Goal: Task Accomplishment & Management: Manage account settings

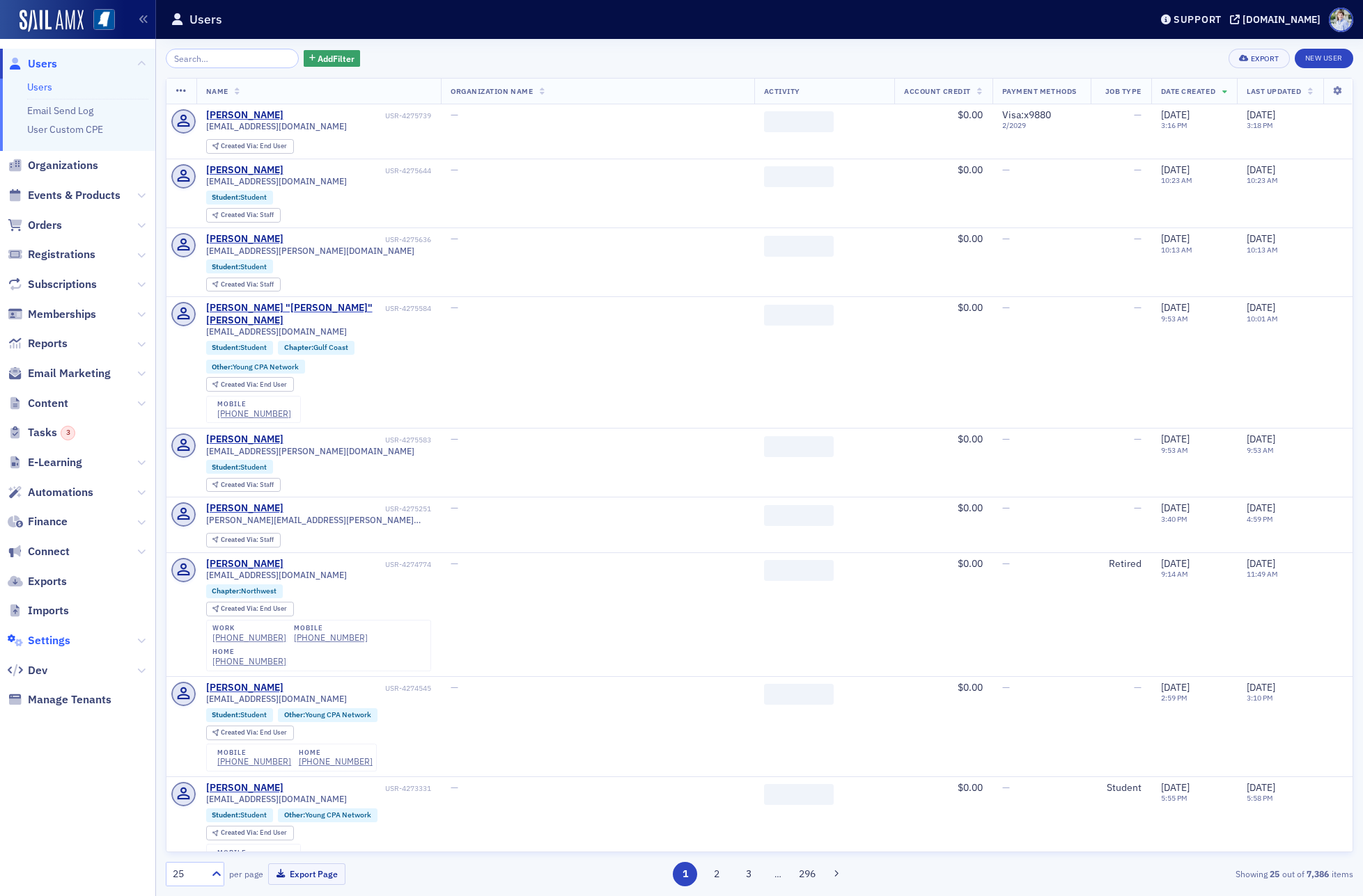
click at [50, 636] on span "Settings" at bounding box center [49, 641] width 42 height 15
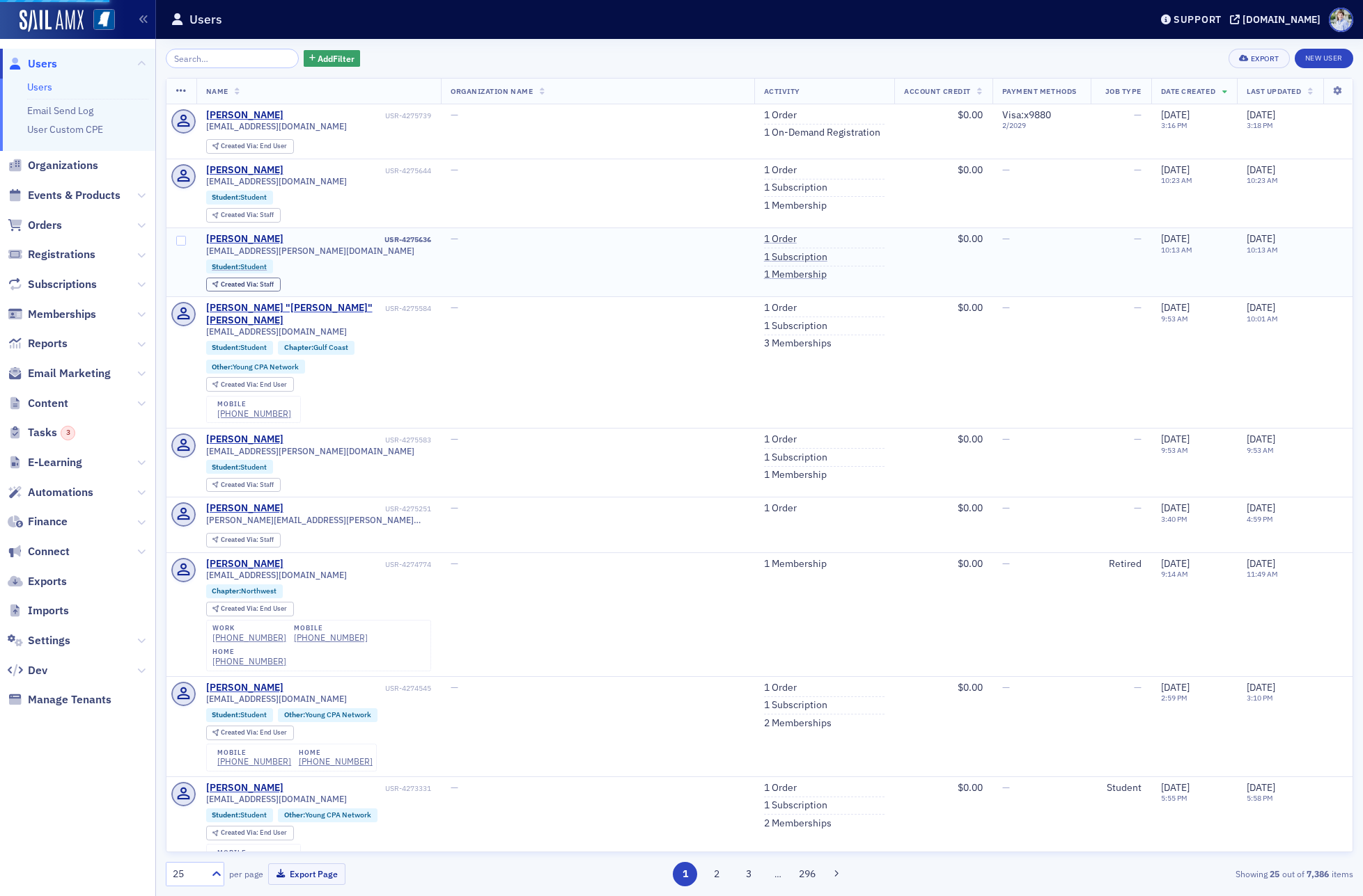
select select "US"
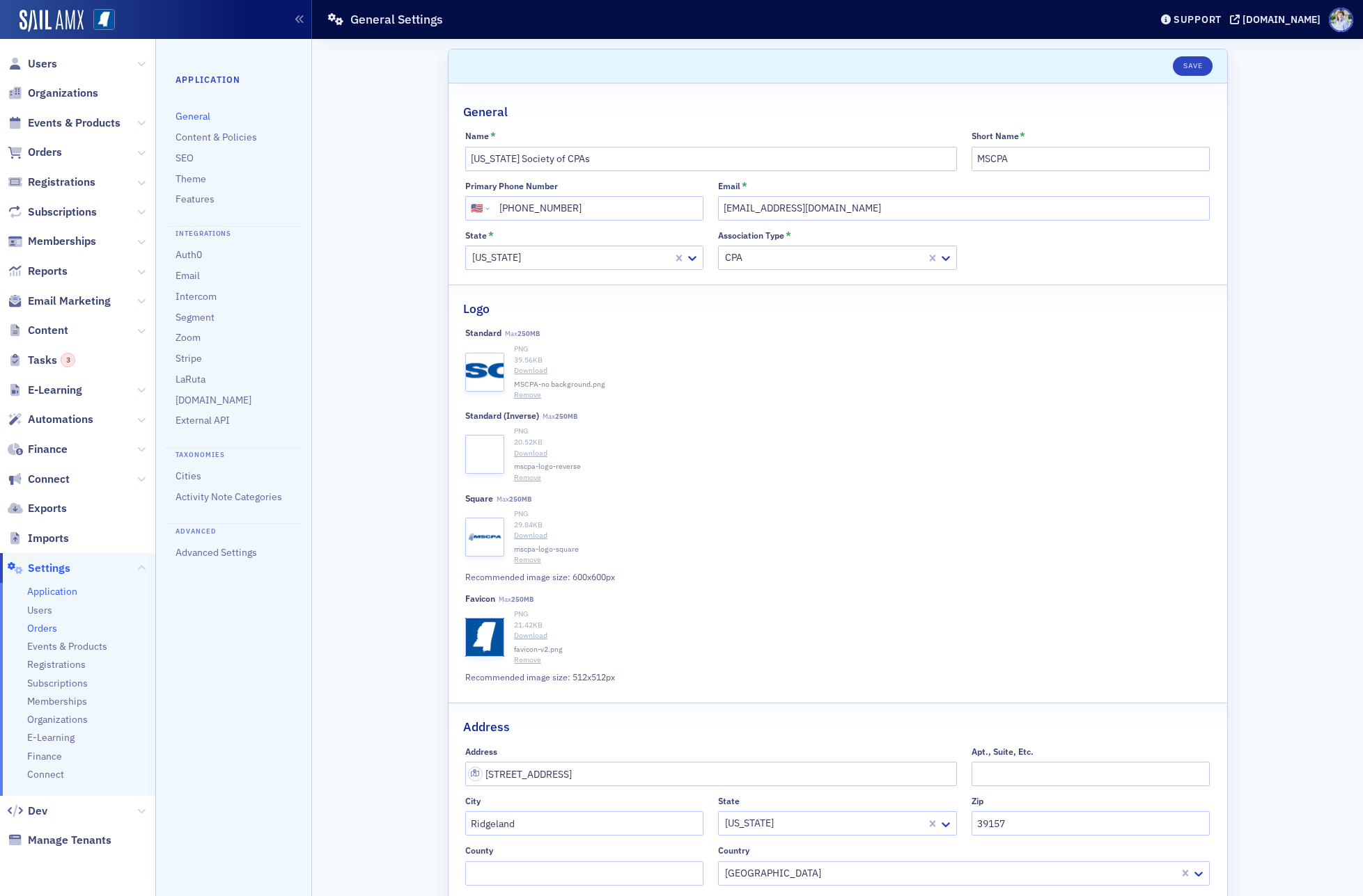
click at [52, 627] on span "Orders" at bounding box center [41, 628] width 30 height 13
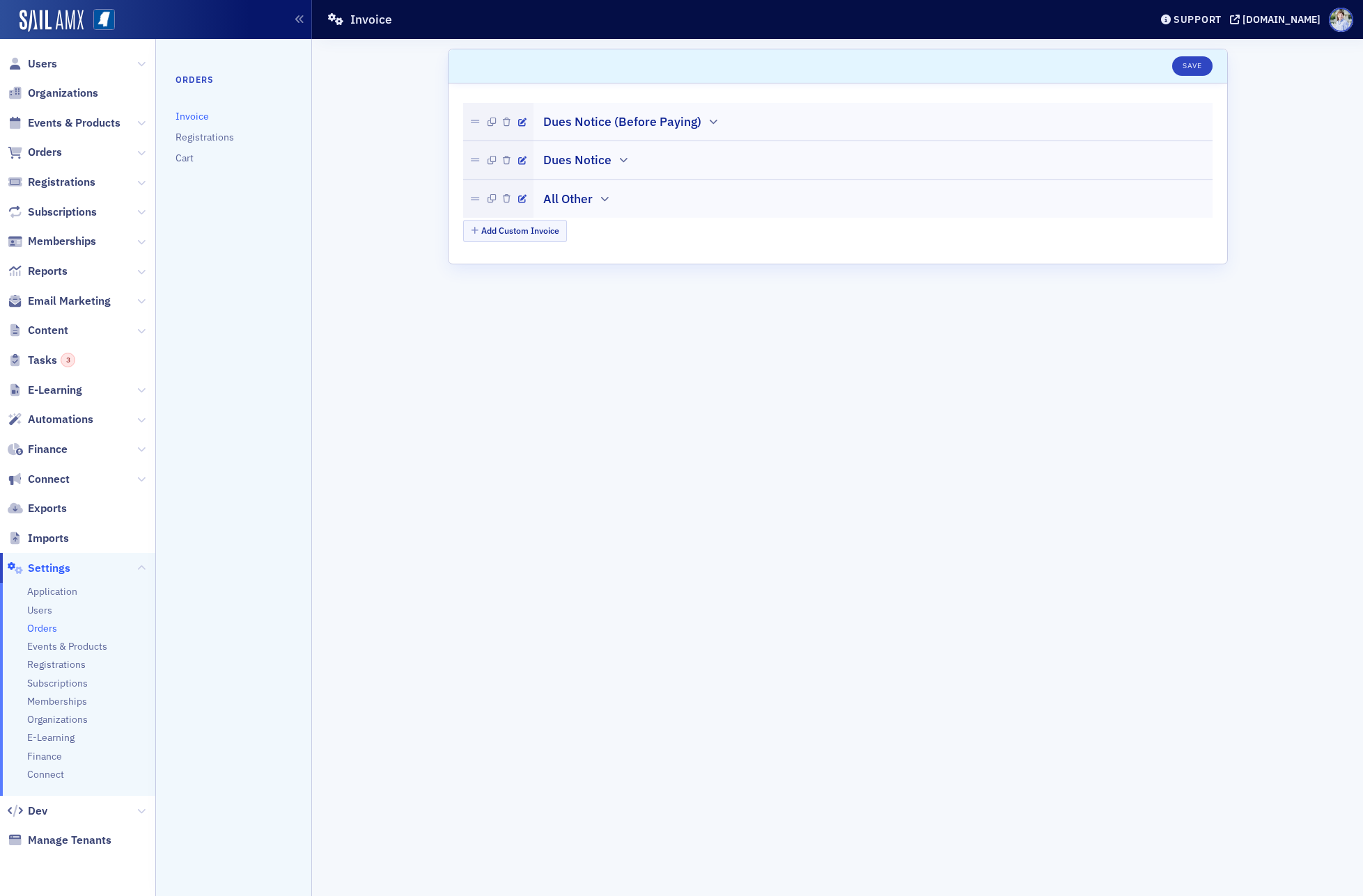
drag, startPoint x: 49, startPoint y: 642, endPoint x: 58, endPoint y: 637, distance: 10.3
click at [49, 642] on span "Events & Products" at bounding box center [67, 647] width 80 height 13
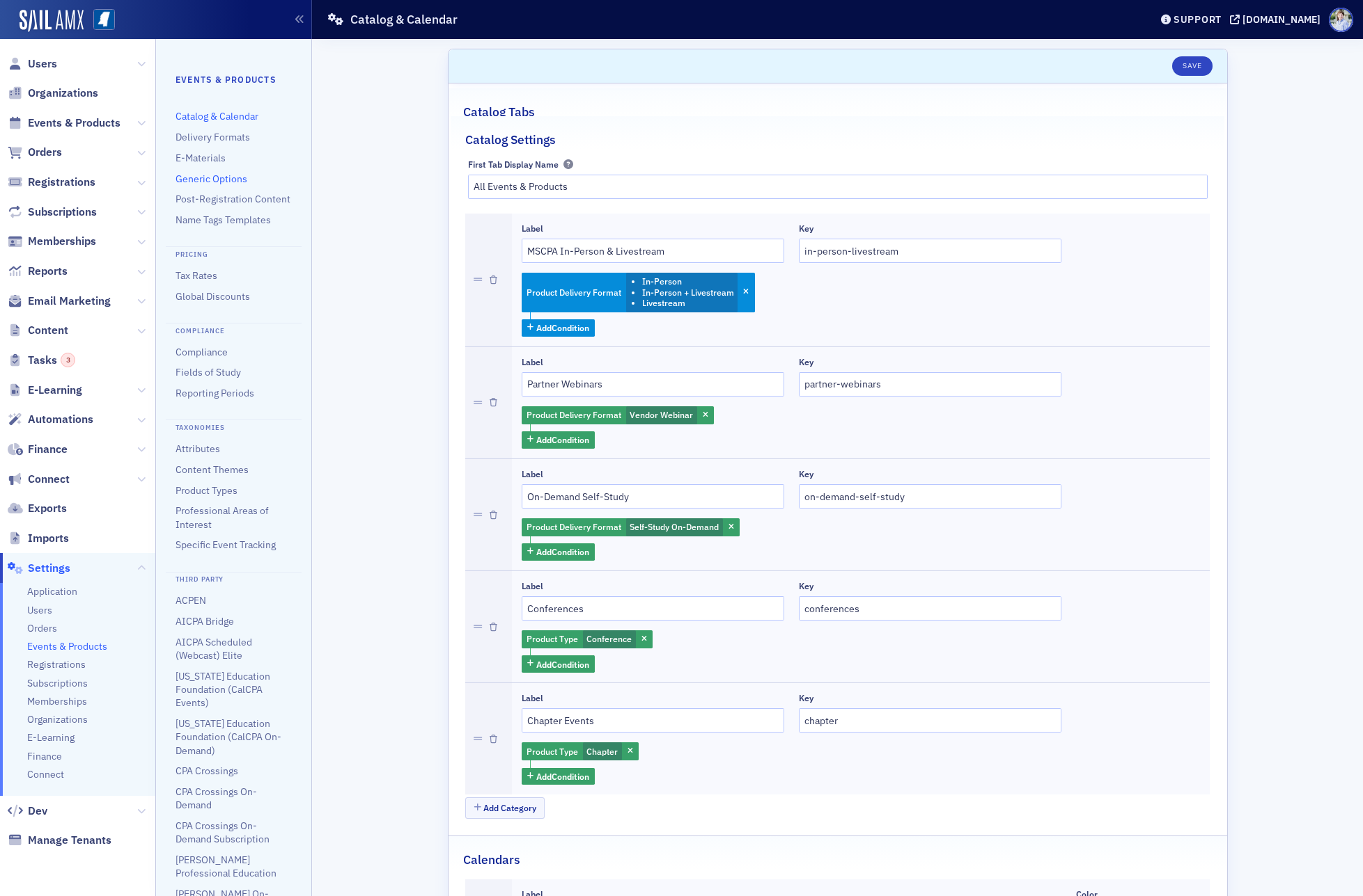
click at [213, 174] on link "Generic Options" at bounding box center [211, 178] width 71 height 12
